Goal: Task Accomplishment & Management: Use online tool/utility

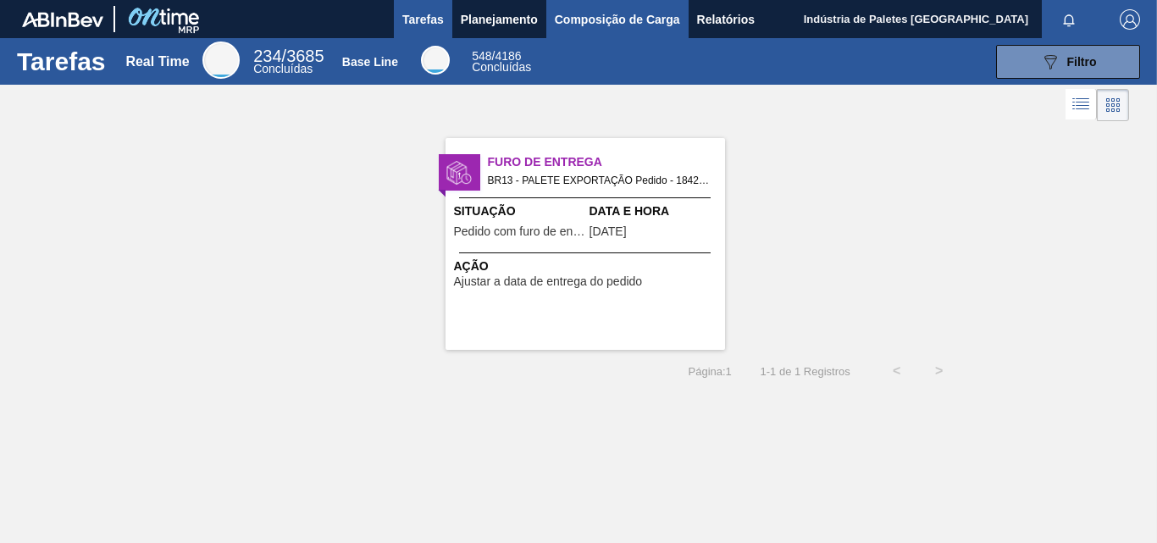
click at [561, 17] on span "Composição de Carga" at bounding box center [617, 19] width 125 height 20
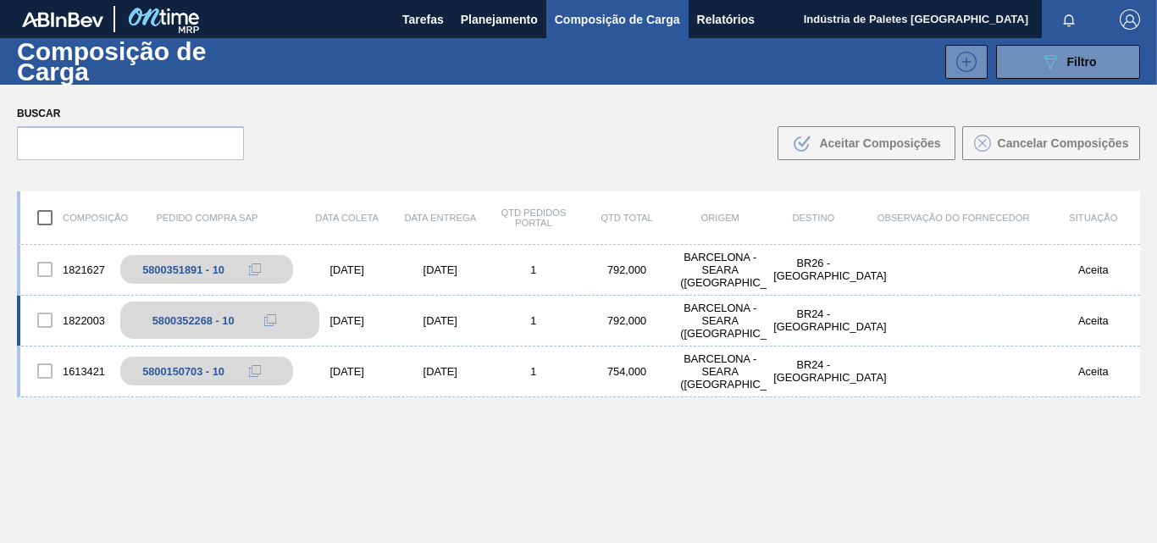
click at [172, 317] on div "5800352268 - 10" at bounding box center [193, 320] width 82 height 13
click at [432, 304] on div "1822003 5800352268 - 10 [DATE] [DATE] 1 792,000 [GEOGRAPHIC_DATA] - [GEOGRAPHIC…" at bounding box center [578, 321] width 1123 height 51
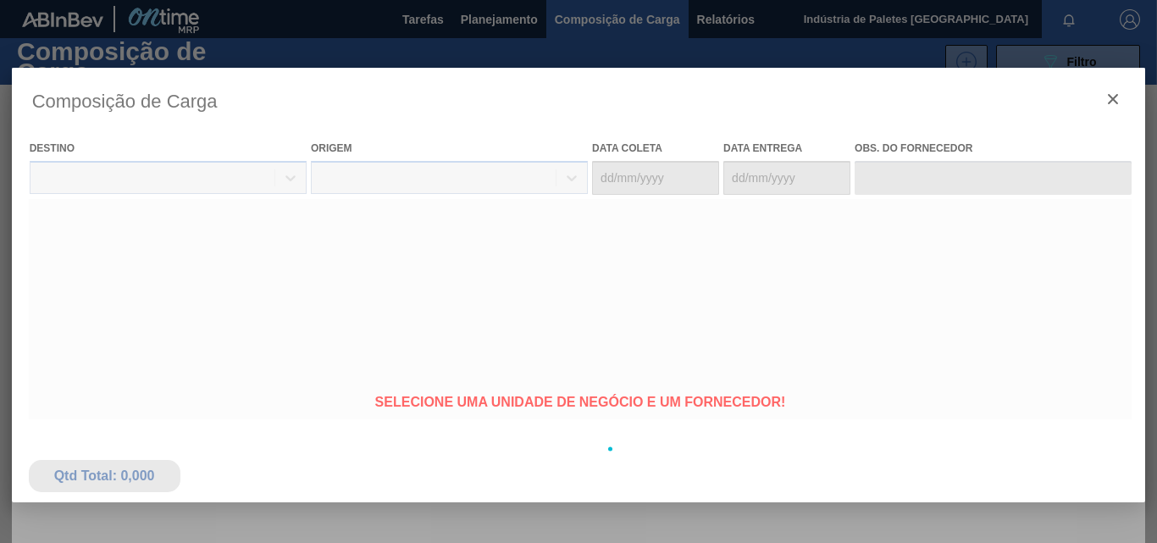
type coleta "[DATE]"
type entrega "[DATE]"
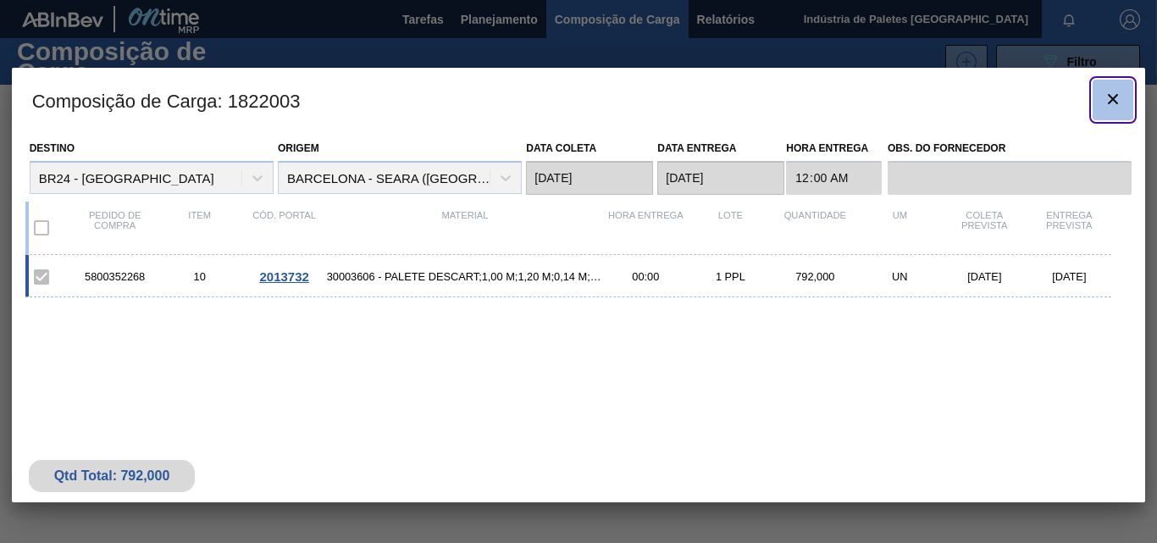
click at [1109, 90] on icon "botão de ícone" at bounding box center [1113, 99] width 20 height 20
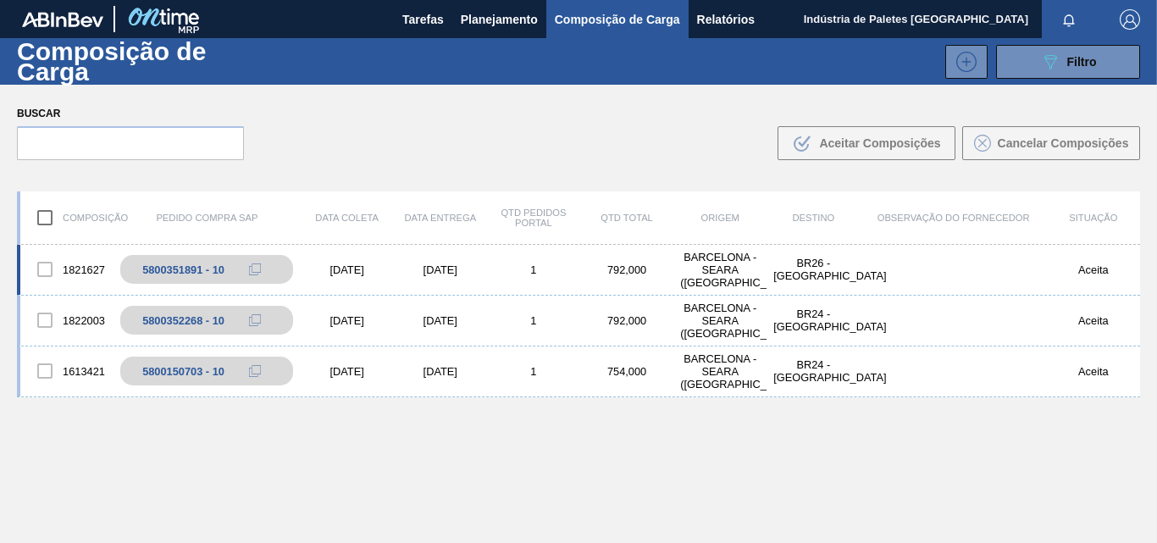
click at [507, 265] on div "1" at bounding box center [533, 269] width 93 height 13
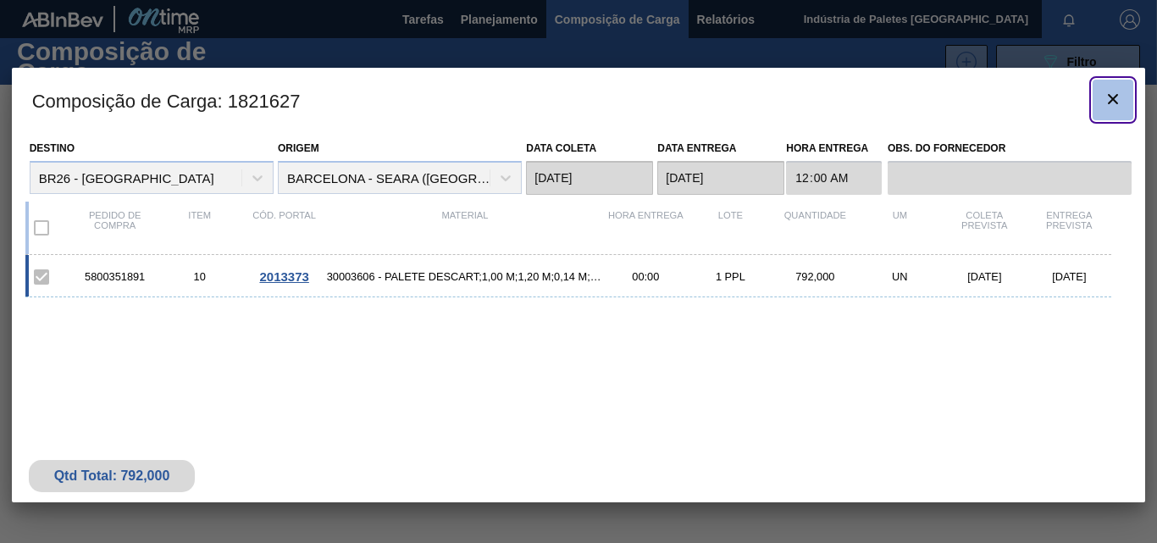
click at [1122, 89] on icon "botão de ícone" at bounding box center [1113, 99] width 20 height 20
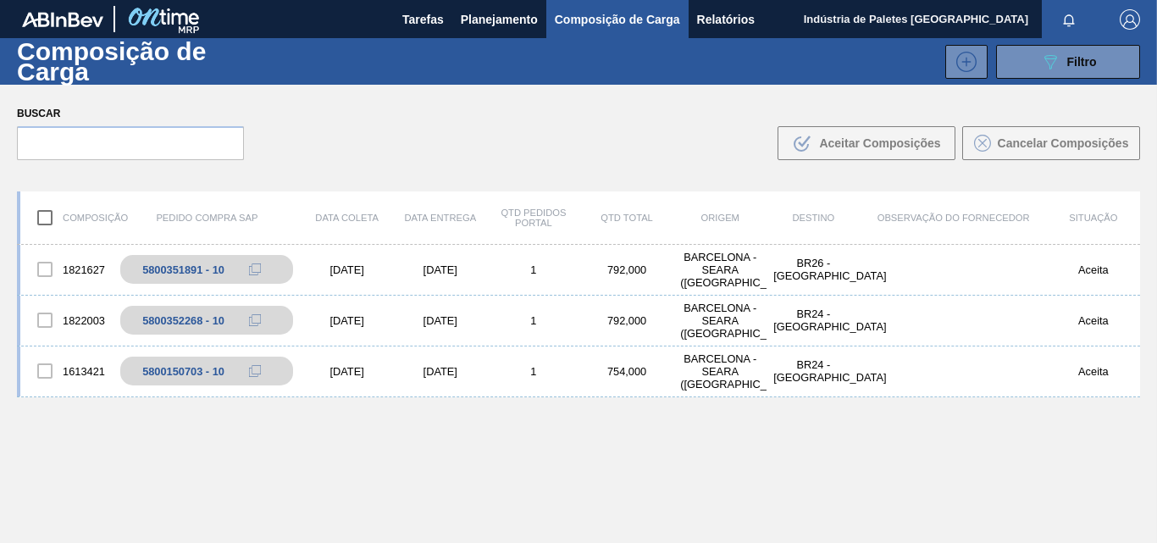
drag, startPoint x: 469, startPoint y: 93, endPoint x: 474, endPoint y: 103, distance: 11.4
click at [490, 93] on div "Buscar .b{fill:var(--color-action-default)} Aceitar Composições Cancelar Compos…" at bounding box center [578, 131] width 1157 height 92
click at [1070, 468] on div "1821627 5800351891 - 10 [DATE] [DATE] 1 792,000 [GEOGRAPHIC_DATA] - [GEOGRAPHIC…" at bounding box center [578, 434] width 1123 height 378
click at [645, 141] on div "Buscar .b{fill:var(--color-action-default)} Aceitar Composições Cancelar Compos…" at bounding box center [578, 131] width 1157 height 92
